Goal: Information Seeking & Learning: Learn about a topic

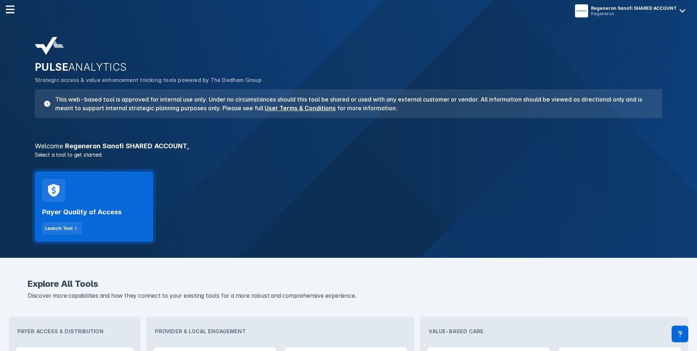
click at [98, 225] on div "Payer Quality of Access Launch Tool" at bounding box center [94, 218] width 104 height 33
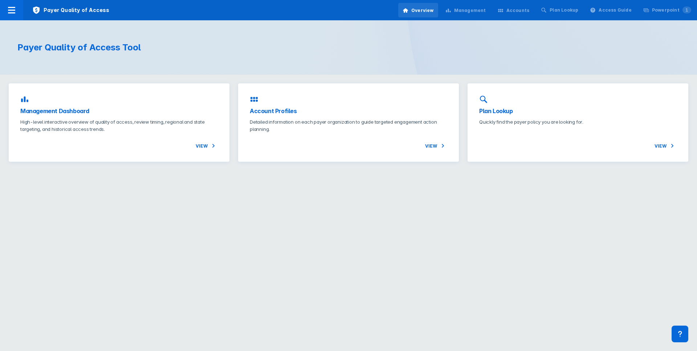
drag, startPoint x: 335, startPoint y: 25, endPoint x: 281, endPoint y: 59, distance: 63.5
click at [334, 25] on div "Payer Quality of Access Tool" at bounding box center [348, 47] width 697 height 54
click at [184, 119] on p "High-level interactive overview of quality of access, review timing, regional a…" at bounding box center [119, 124] width 198 height 15
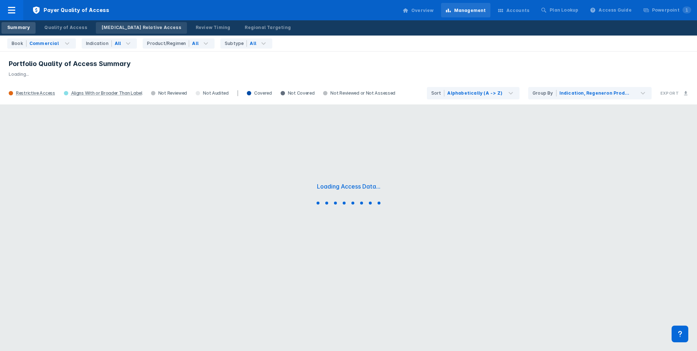
click at [118, 25] on div "Dupixent Relative Access" at bounding box center [142, 27] width 80 height 7
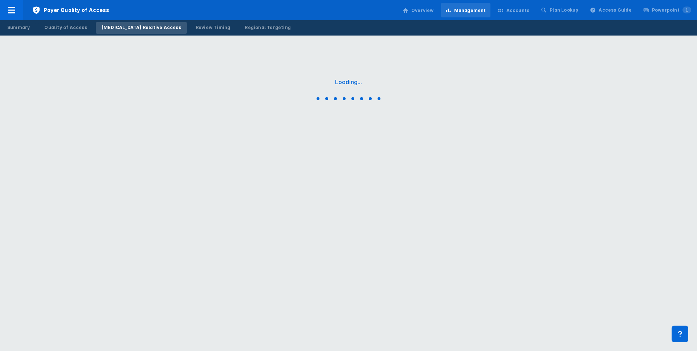
click at [466, 29] on div "Summary Quality of Access Dupixent Relative Access Review Timing Regional Targe…" at bounding box center [348, 27] width 697 height 15
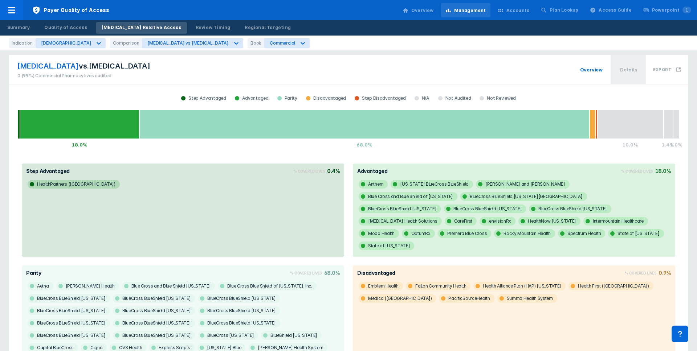
click at [366, 21] on div "Summary Quality of Access Dupixent Relative Access Review Timing Regional Targe…" at bounding box center [348, 27] width 697 height 15
click at [362, 27] on div "Summary Quality of Access Dupixent Relative Access Review Timing Regional Targe…" at bounding box center [348, 27] width 697 height 15
click at [503, 61] on div "Dupixent vs. Fasenra 0 (99%) Commercial Pharmacy lives audited. Overview Detail…" at bounding box center [349, 69] width 680 height 29
click at [471, 44] on div "Indication Asthma Comparison Dupixent vs Fasenra Book Commercial" at bounding box center [348, 43] width 697 height 15
click at [18, 12] on div at bounding box center [11, 10] width 23 height 20
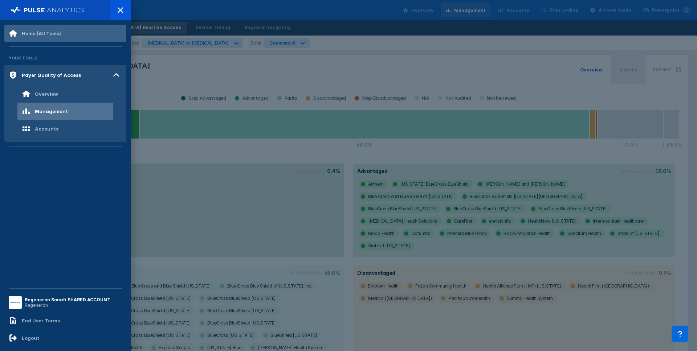
click at [32, 34] on div "Home (All Tools)" at bounding box center [41, 34] width 39 height 6
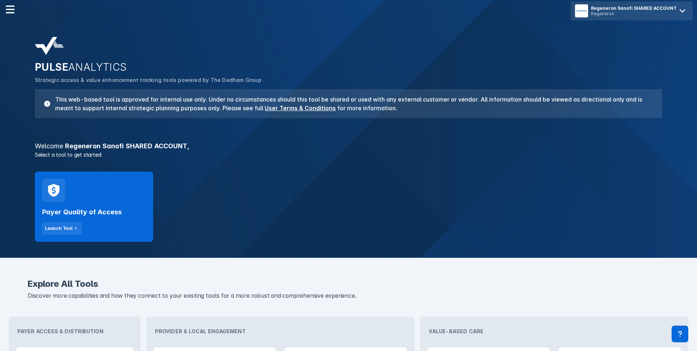
click at [667, 16] on div "Regeneron" at bounding box center [634, 13] width 86 height 5
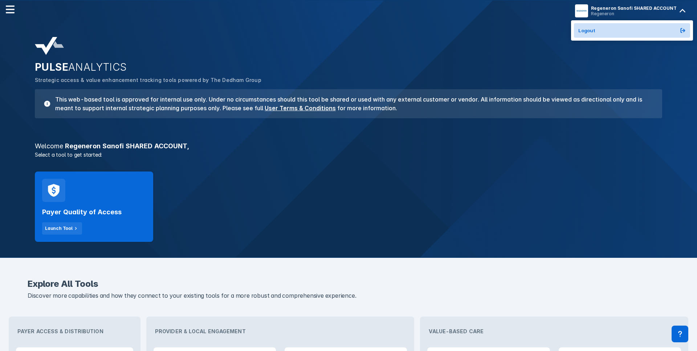
click at [658, 28] on button "Logout" at bounding box center [632, 30] width 116 height 15
